Goal: Find specific page/section: Find specific page/section

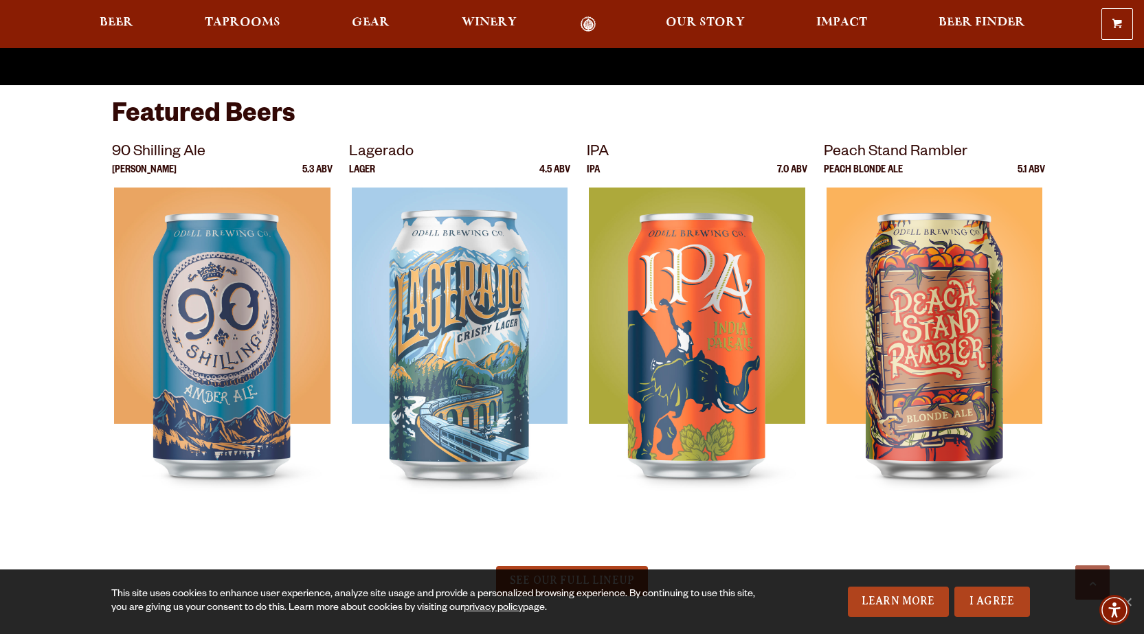
scroll to position [564, 0]
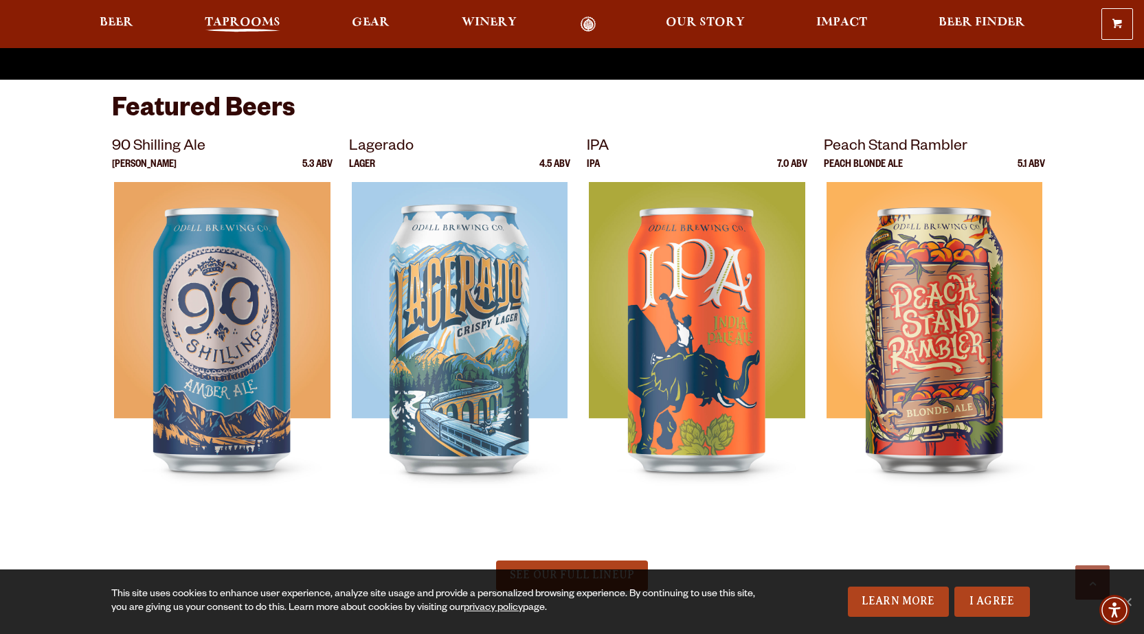
click at [223, 21] on span "Taprooms" at bounding box center [243, 22] width 76 height 11
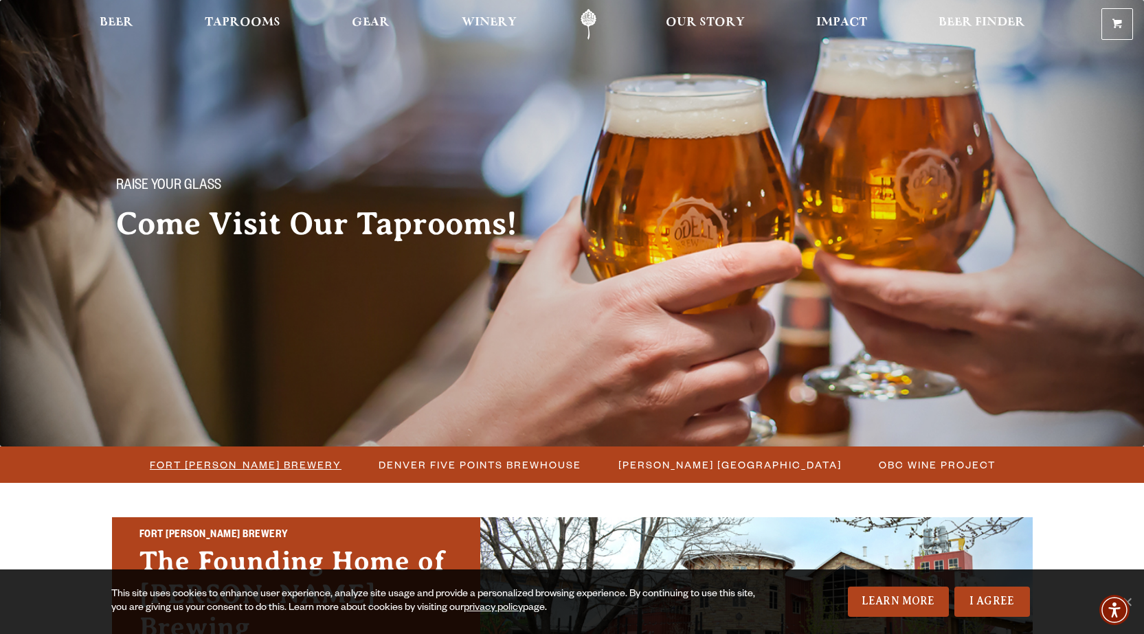
click at [250, 462] on span "Fort Collins Brewery" at bounding box center [246, 465] width 192 height 20
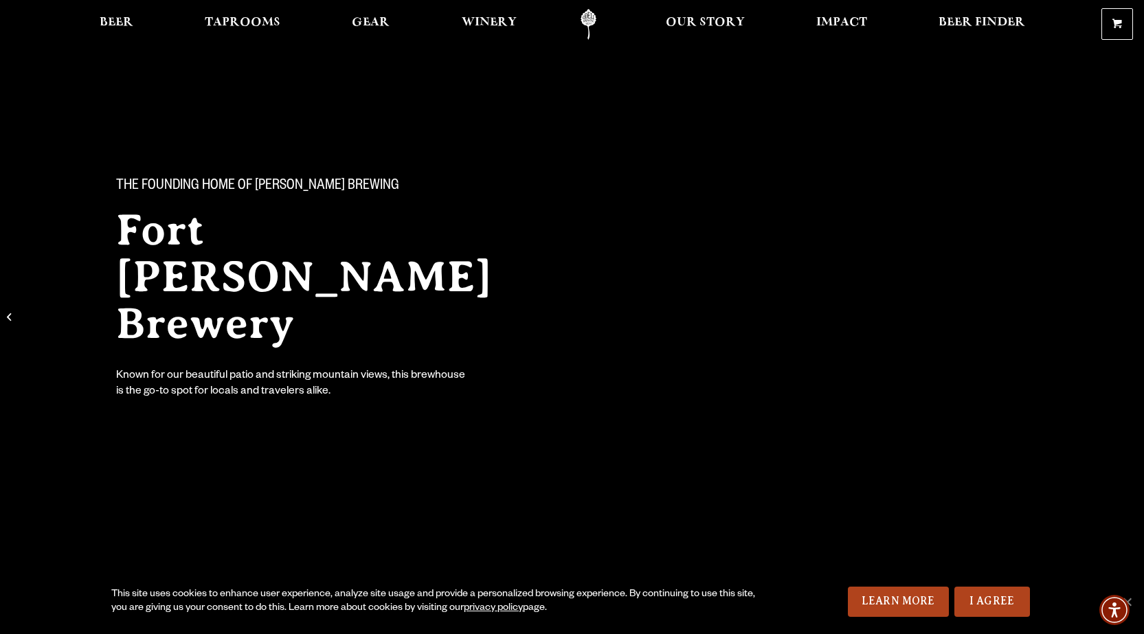
drag, startPoint x: 1149, startPoint y: 53, endPoint x: 1060, endPoint y: 475, distance: 431.8
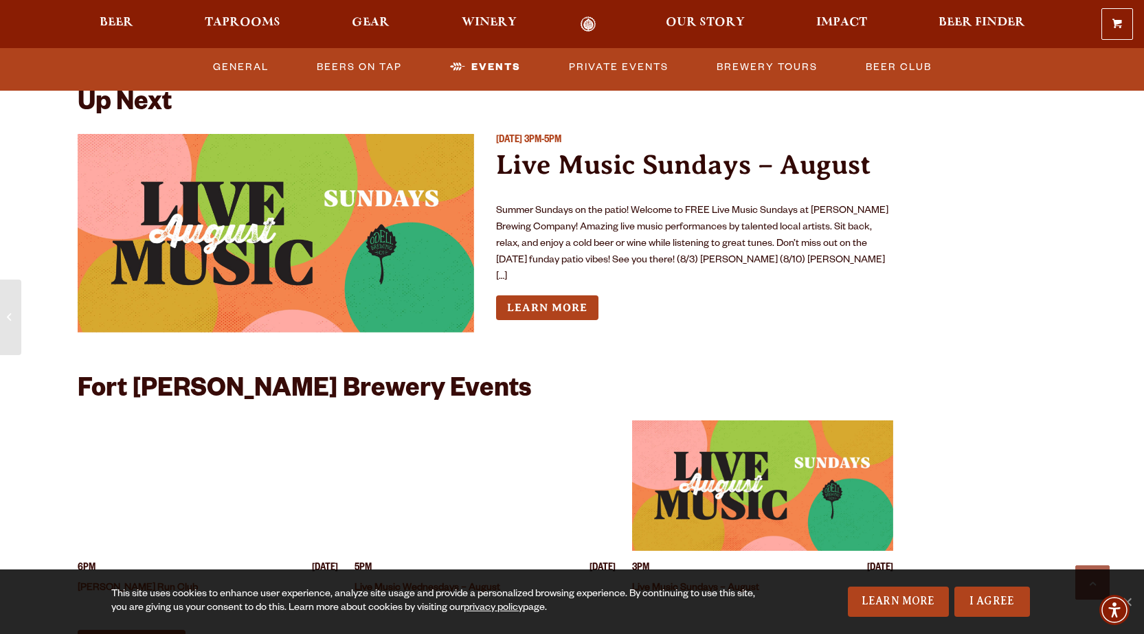
scroll to position [5094, 0]
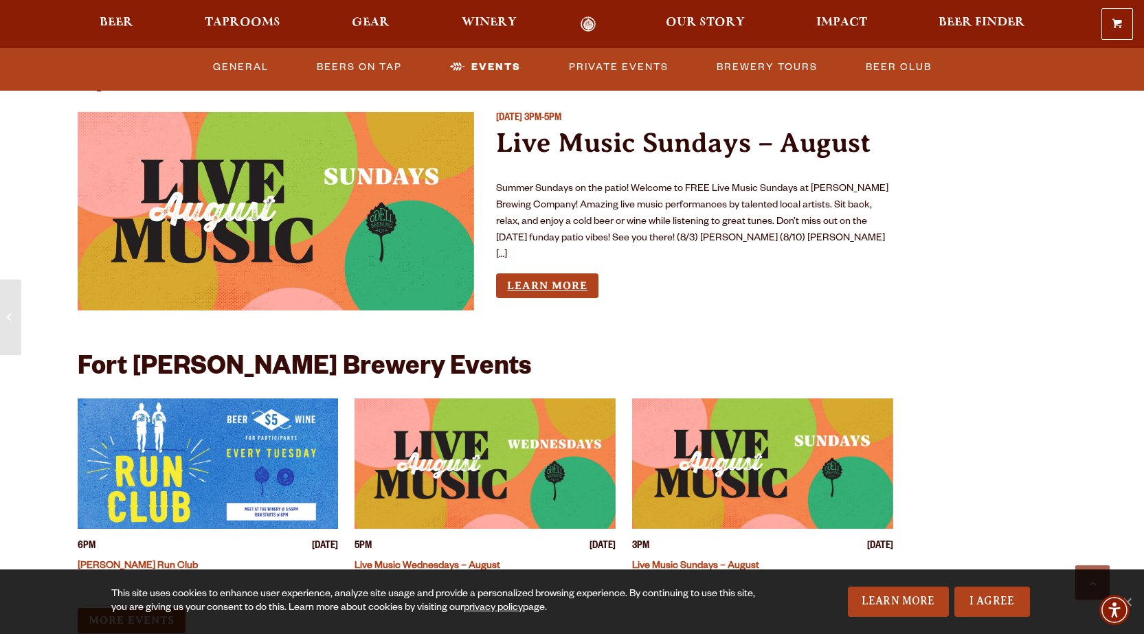
click at [546, 273] on link "Learn More" at bounding box center [547, 285] width 102 height 25
